Goal: Check status: Check status

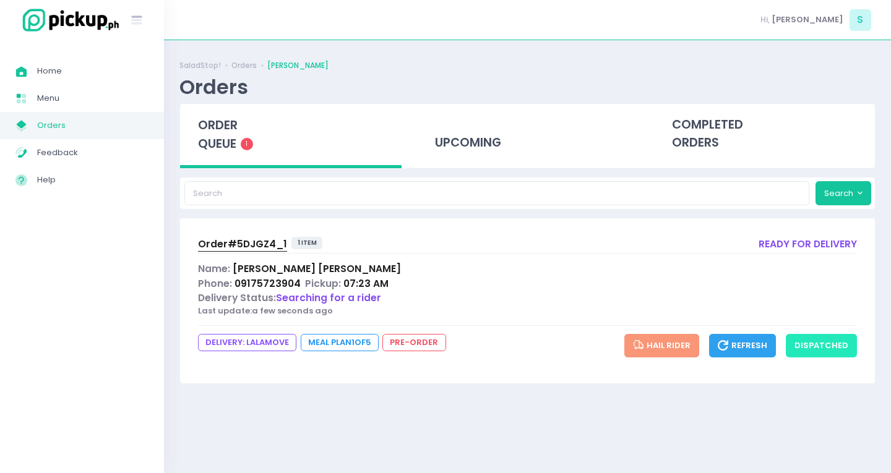
click at [826, 355] on button "dispatched" at bounding box center [821, 346] width 71 height 24
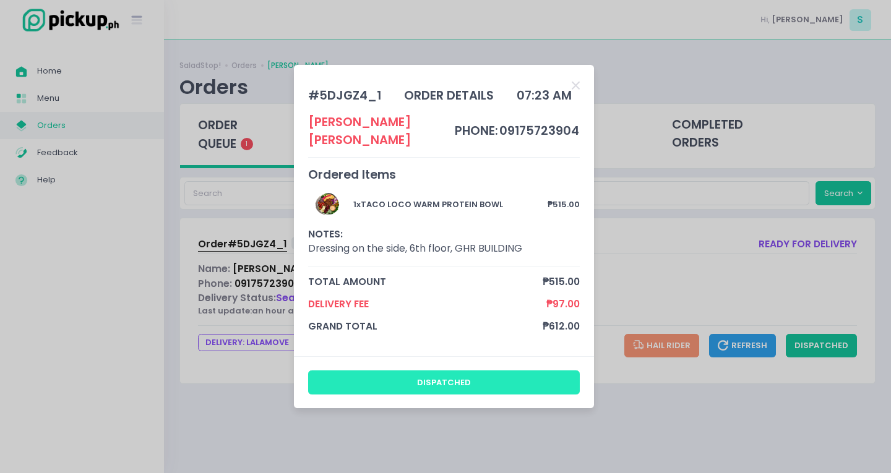
click at [454, 371] on button "dispatched" at bounding box center [444, 383] width 272 height 24
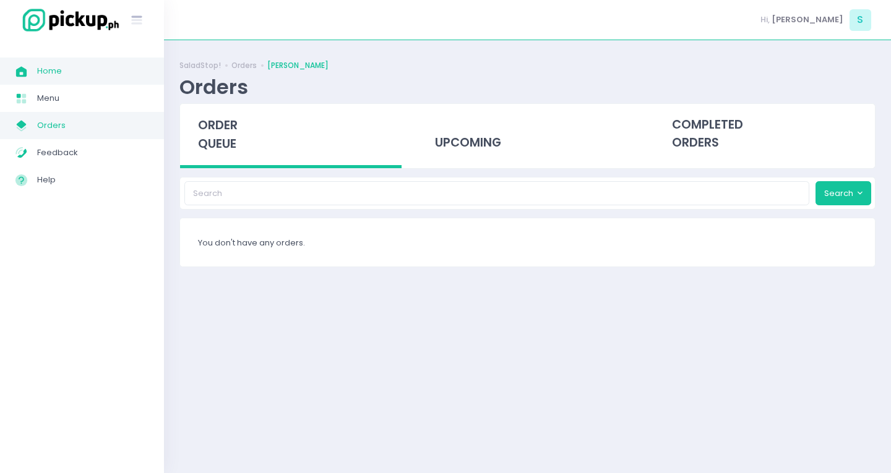
click at [50, 84] on link "Home Created with Sketch. Home" at bounding box center [82, 71] width 164 height 27
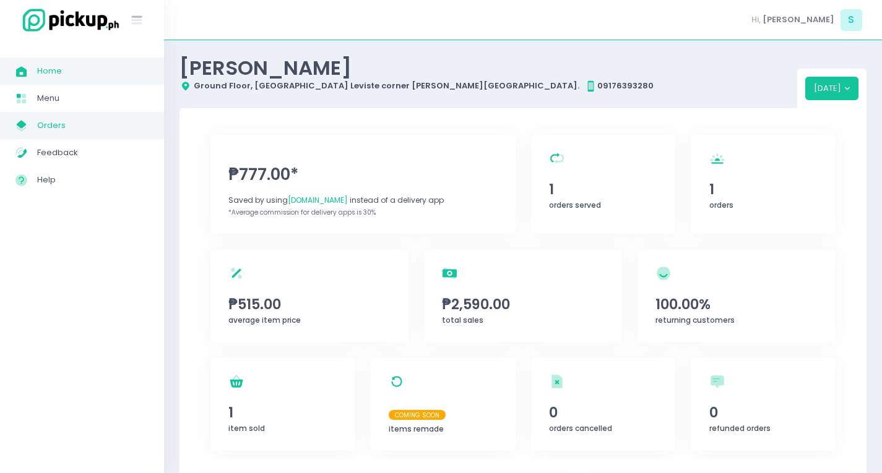
click at [69, 121] on span "Orders" at bounding box center [92, 126] width 111 height 16
